Goal: Transaction & Acquisition: Purchase product/service

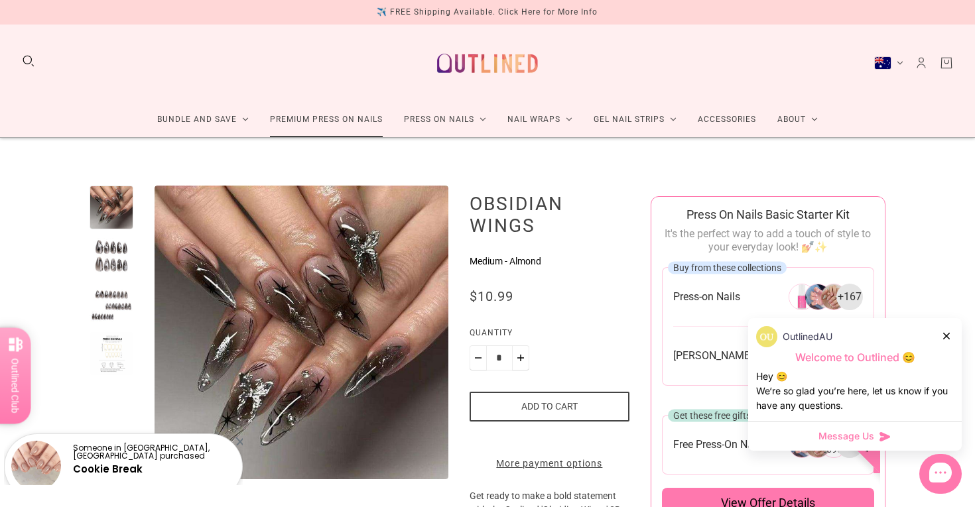
click at [356, 121] on link "Premium Press On Nails" at bounding box center [326, 119] width 134 height 35
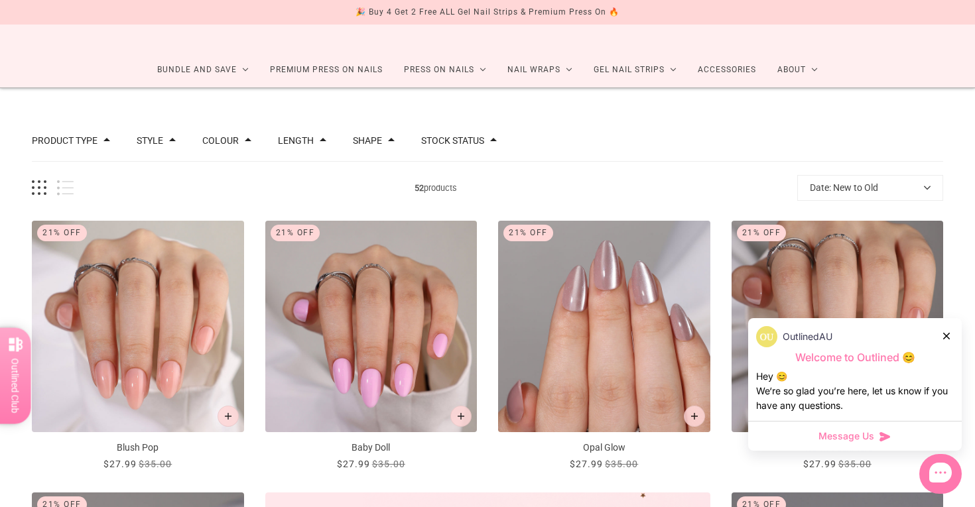
scroll to position [46, 0]
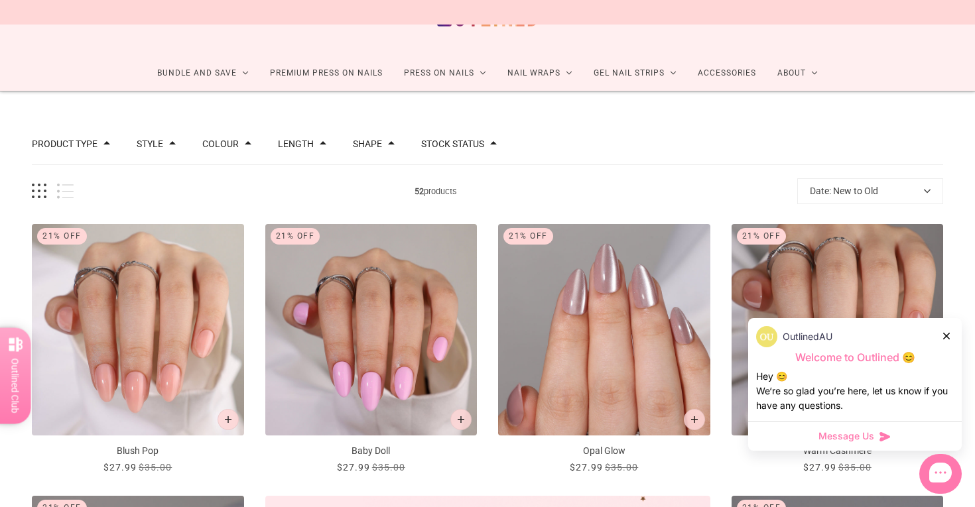
click at [943, 334] on icon at bounding box center [946, 336] width 7 height 7
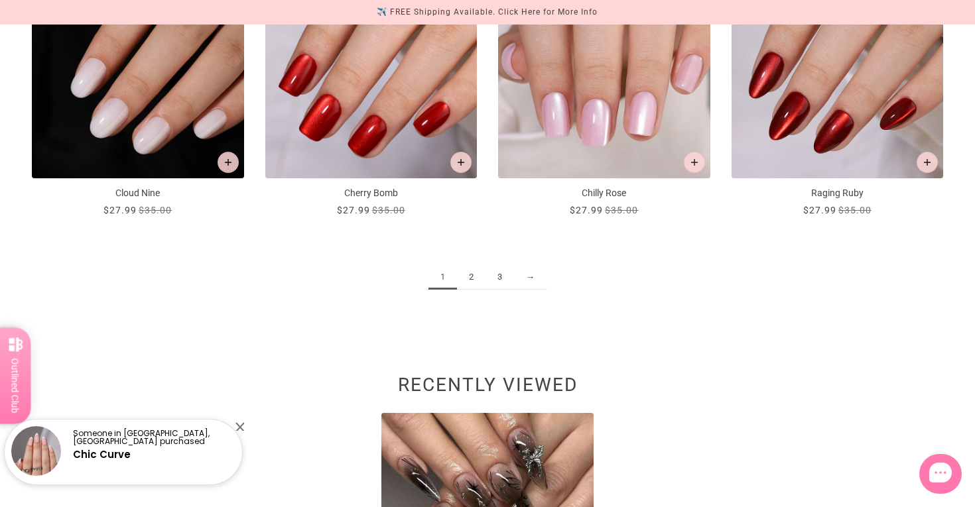
scroll to position [1676, 0]
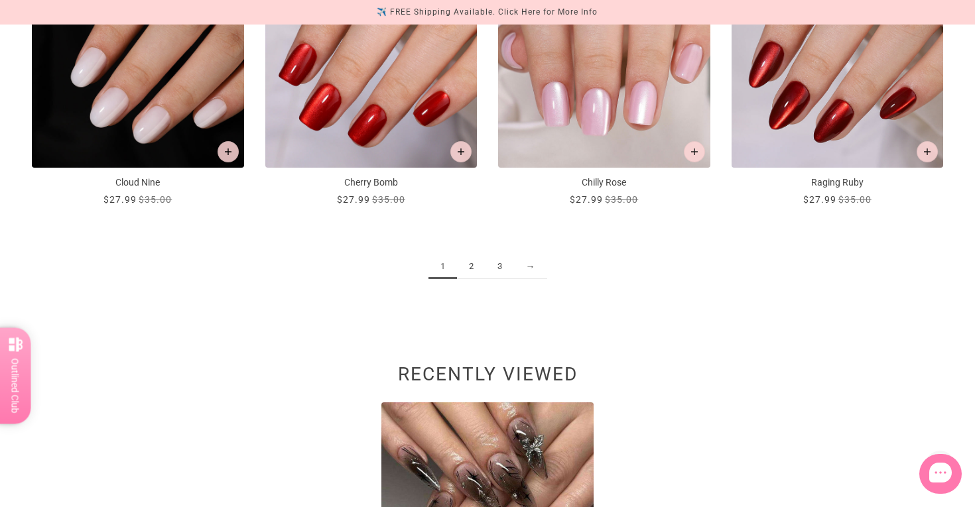
click at [468, 265] on link "2" at bounding box center [471, 267] width 29 height 25
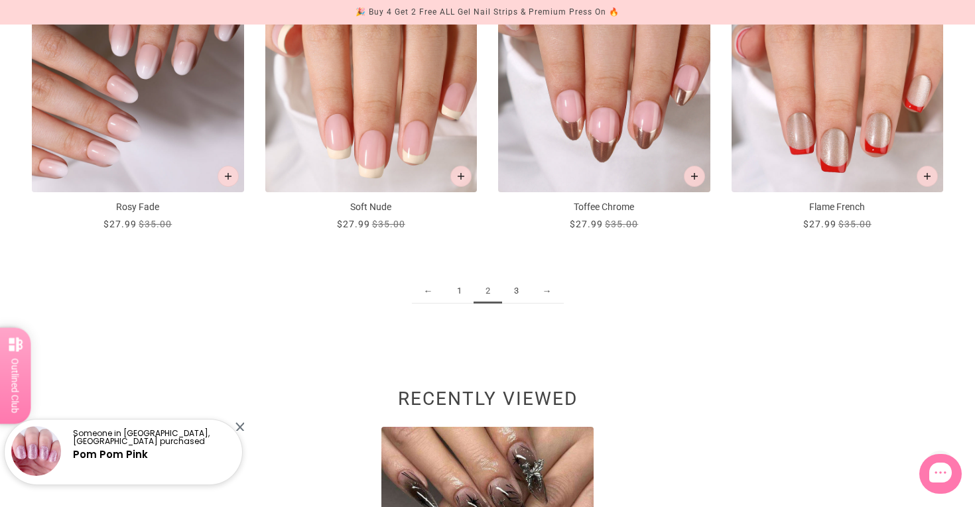
click at [518, 288] on link "3" at bounding box center [516, 291] width 29 height 25
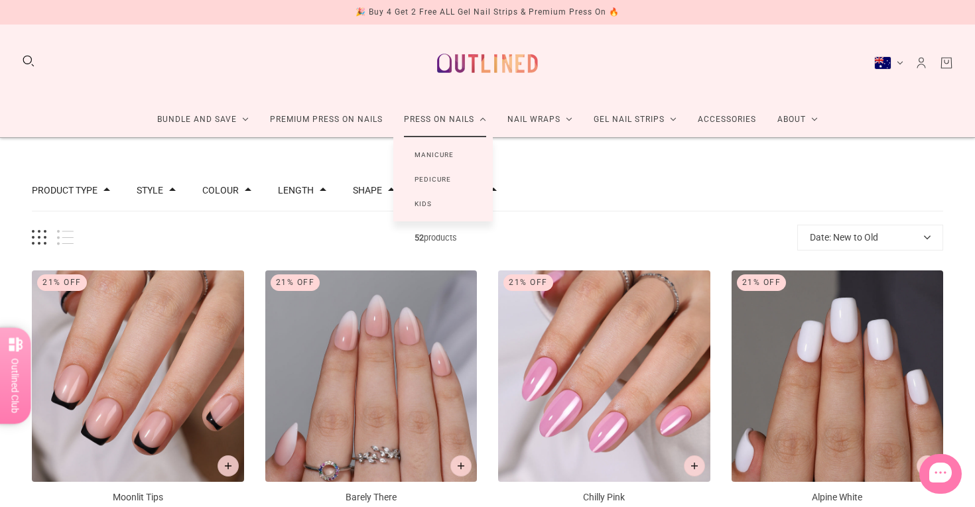
click at [439, 154] on link "Manicure" at bounding box center [434, 155] width 82 height 25
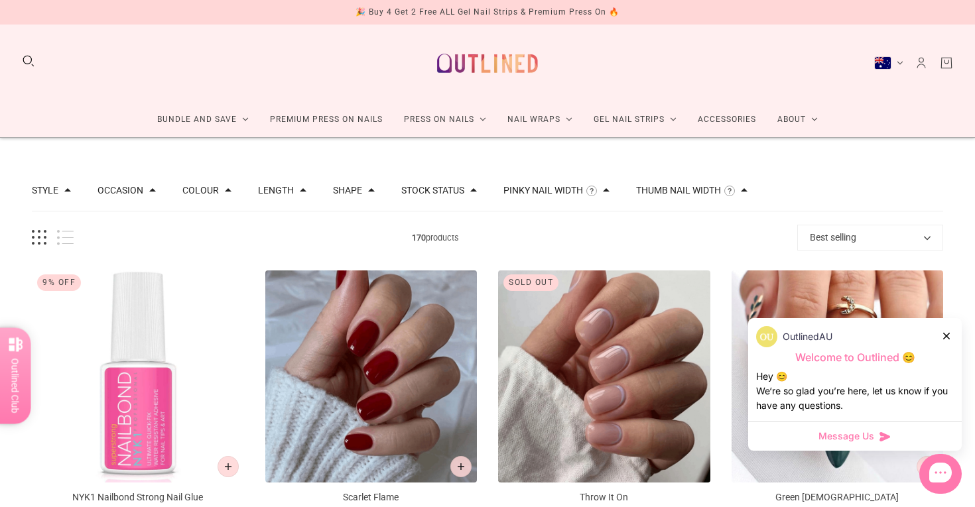
click at [945, 334] on icon at bounding box center [946, 336] width 7 height 7
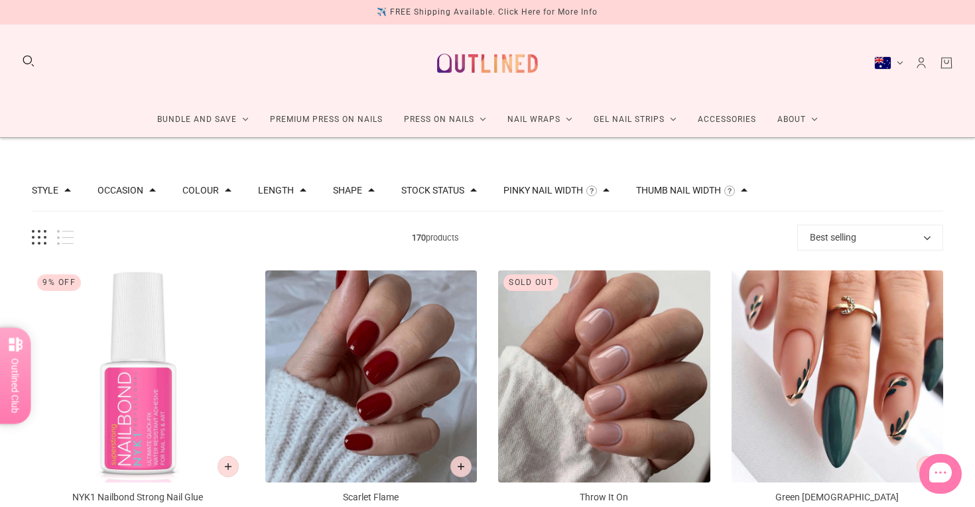
click at [212, 189] on button "Colour" at bounding box center [200, 190] width 36 height 9
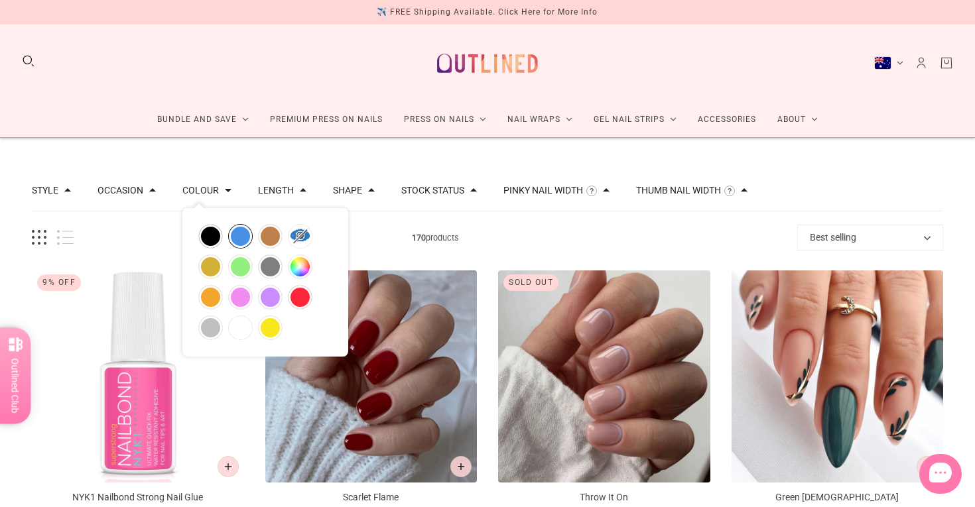
click at [242, 231] on button "blue" at bounding box center [240, 236] width 23 height 23
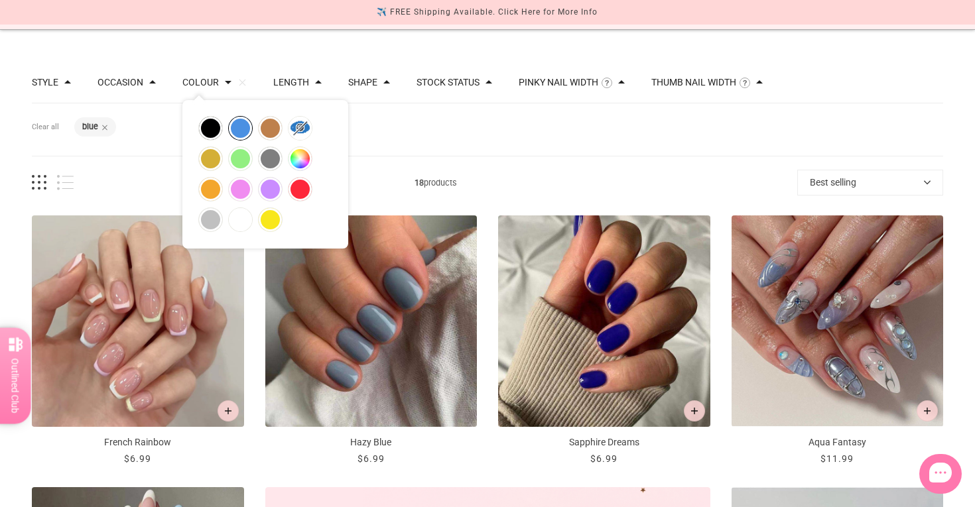
scroll to position [109, 0]
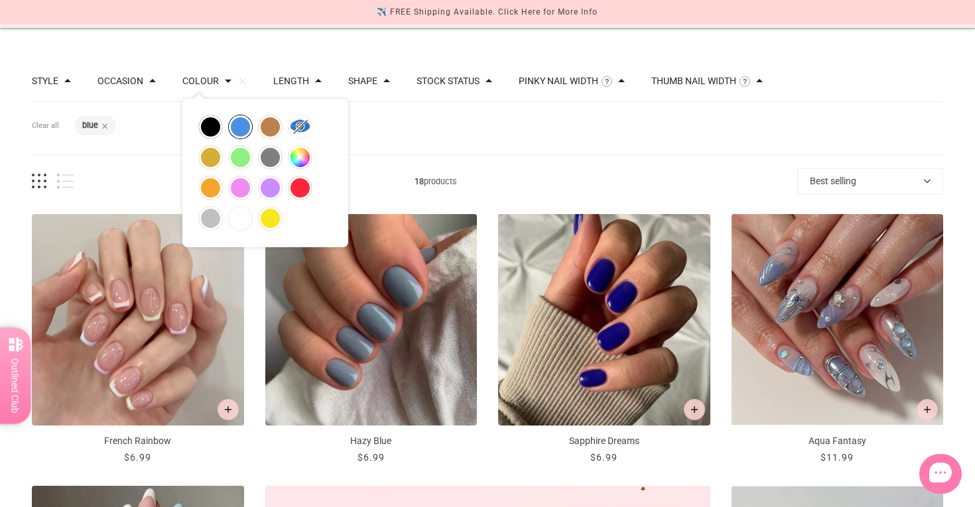
click at [703, 151] on div "Filters Clear all Colour: blue" at bounding box center [487, 128] width 911 height 52
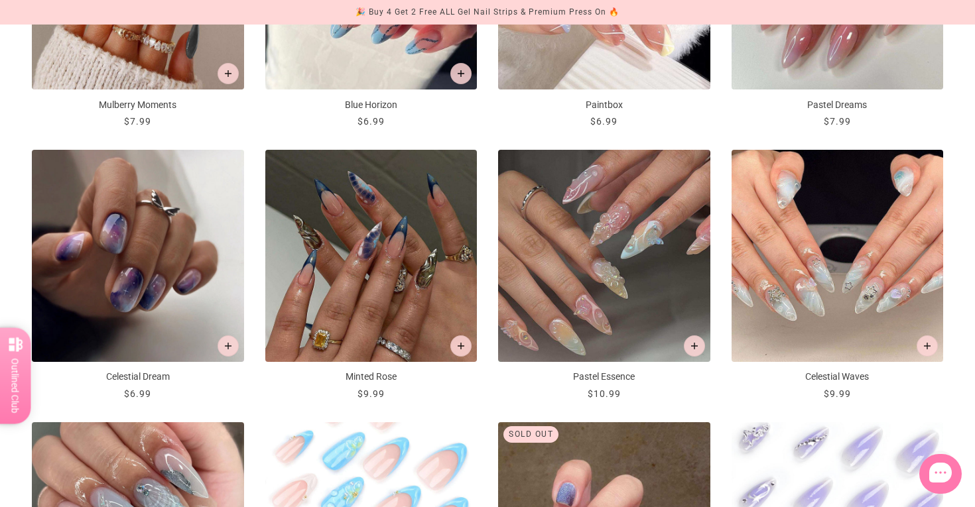
scroll to position [988, 0]
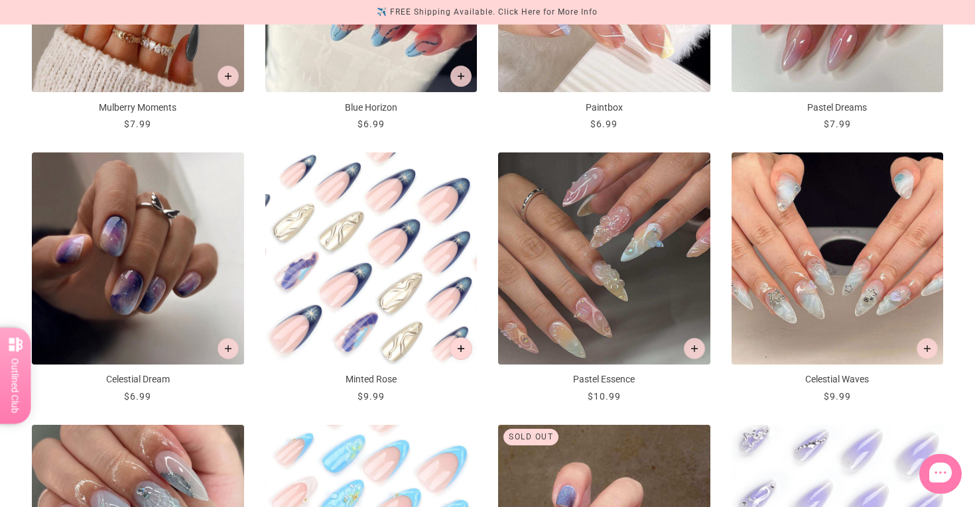
click at [460, 352] on button "Add to cart" at bounding box center [461, 349] width 23 height 23
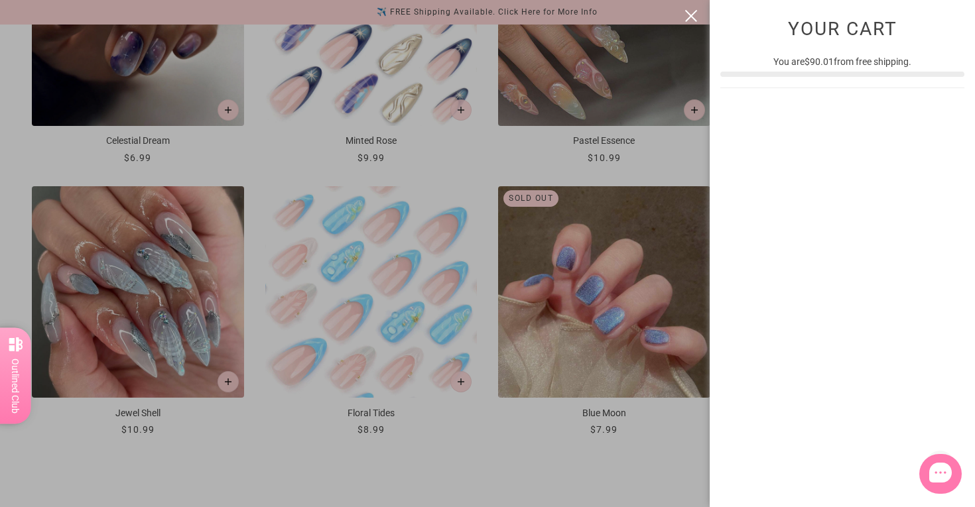
scroll to position [0, 0]
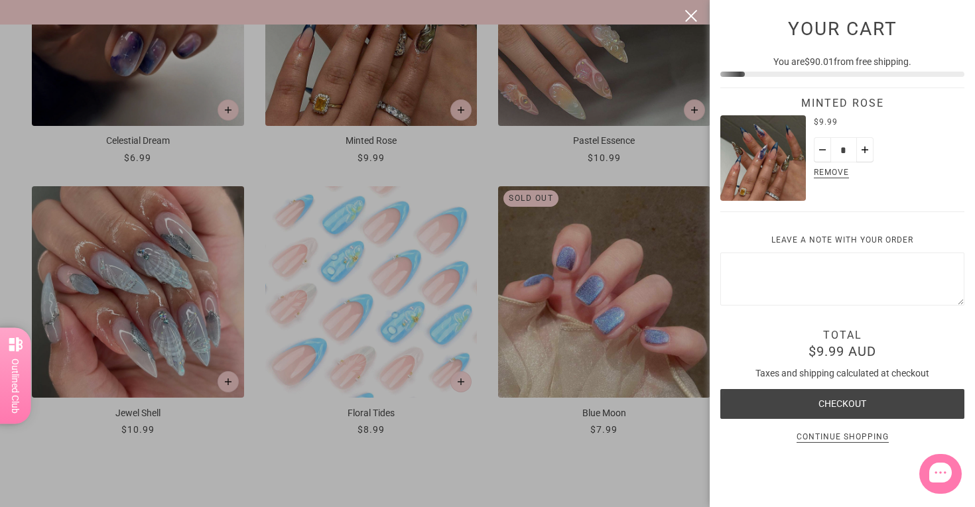
click at [580, 241] on div at bounding box center [487, 253] width 975 height 507
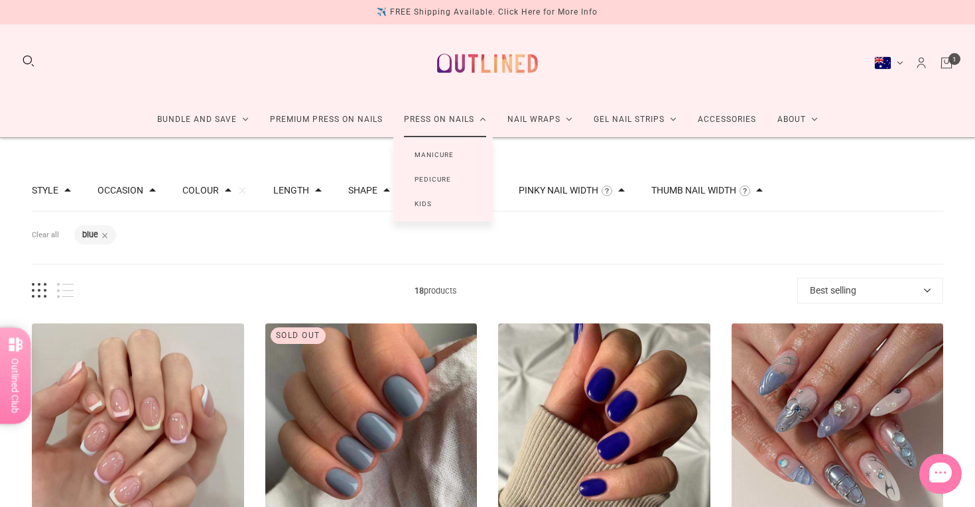
click at [438, 177] on link "Pedicure" at bounding box center [432, 179] width 79 height 25
